Goal: Transaction & Acquisition: Book appointment/travel/reservation

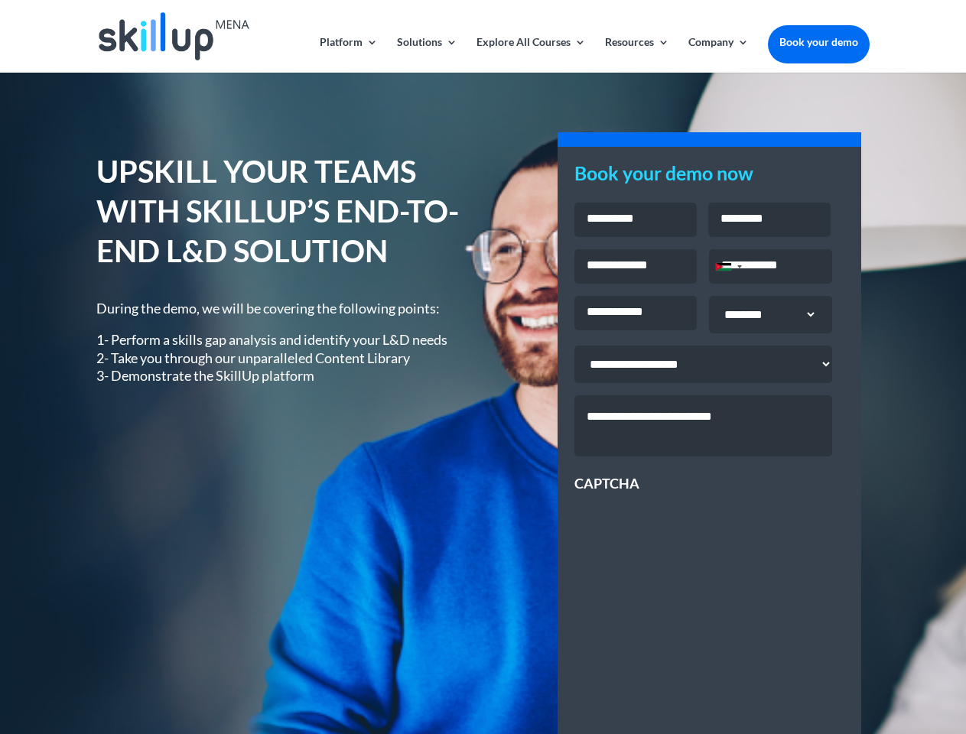
click at [483, 367] on div "UPSKILL YOUR TEAMS WITH SKILLUP’S END-TO-END L&D SOLUTION During the demo, we w…" at bounding box center [482, 551] width 772 height 840
click at [426, 54] on link "Solutions" at bounding box center [427, 55] width 60 height 36
click at [530, 54] on link "Explore All Courses" at bounding box center [530, 55] width 109 height 36
click at [636, 54] on link "Resources" at bounding box center [637, 55] width 64 height 36
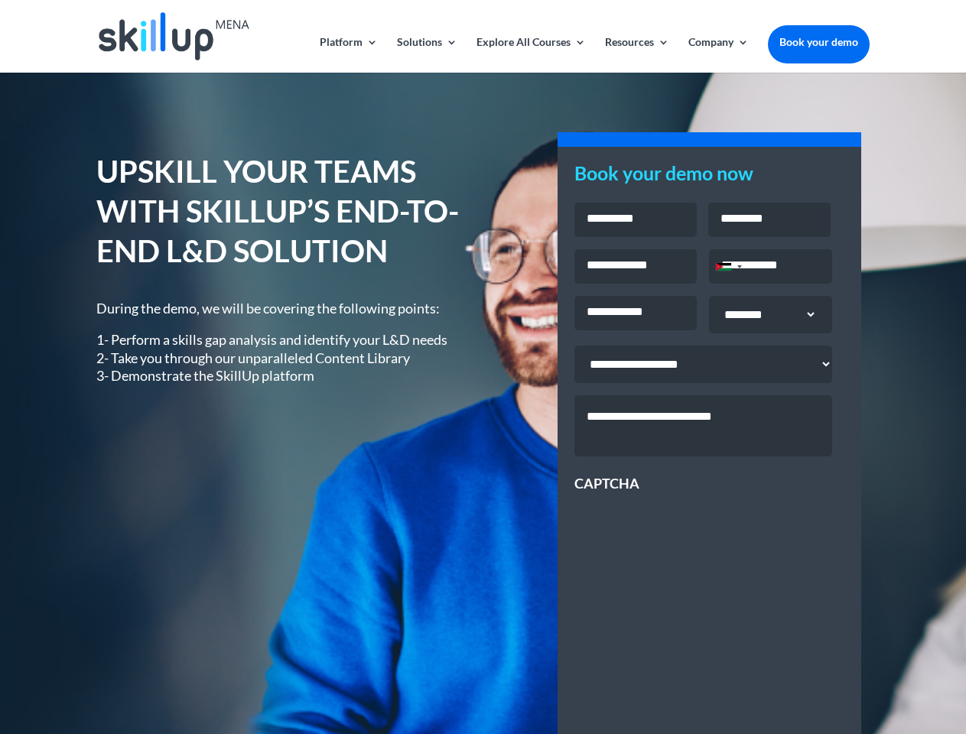
click at [718, 54] on link "Company" at bounding box center [718, 55] width 60 height 36
click at [728, 268] on div "Jordan +962" at bounding box center [723, 267] width 15 height 8
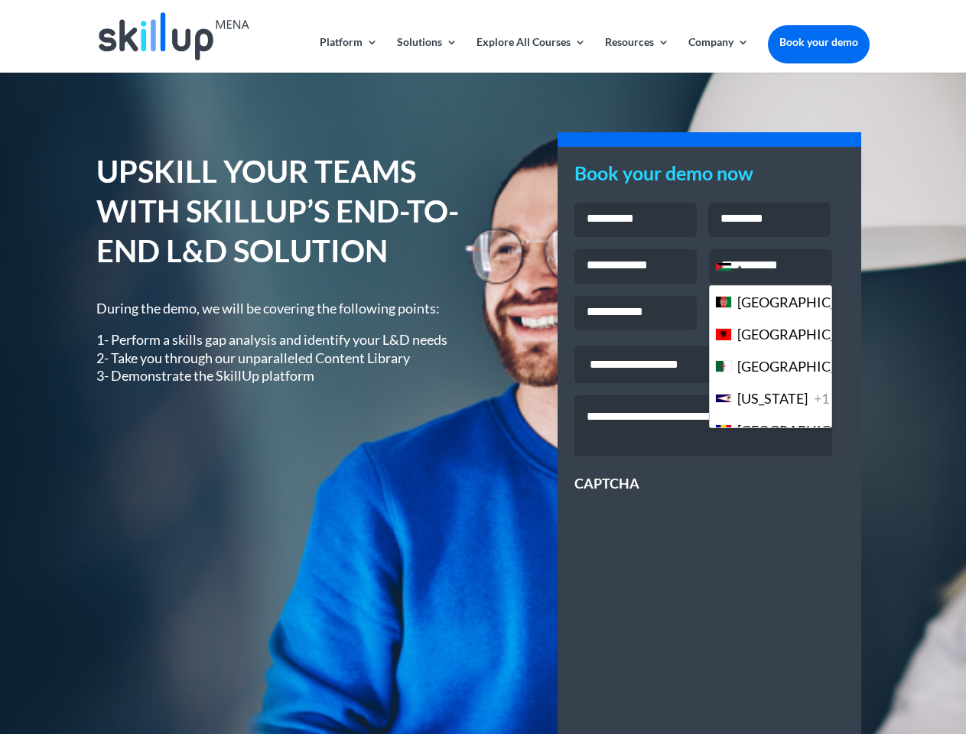
scroll to position [4174, 0]
